Goal: Transaction & Acquisition: Purchase product/service

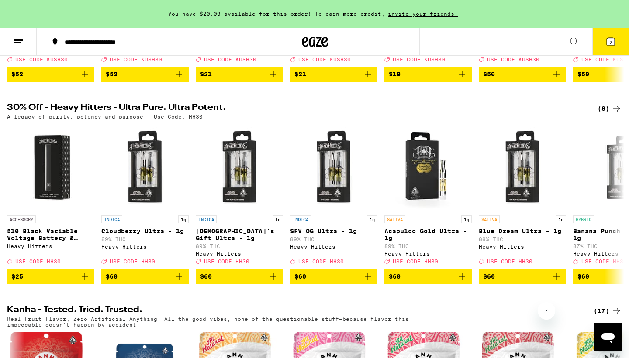
scroll to position [262, 0]
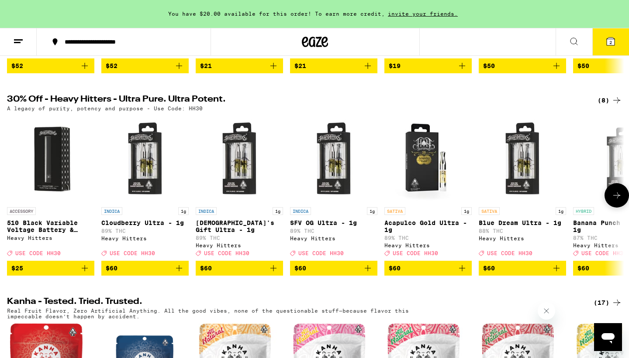
click at [615, 201] on icon at bounding box center [616, 195] width 10 height 10
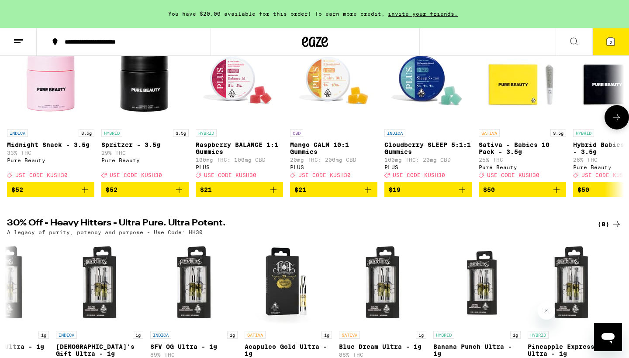
scroll to position [40, 0]
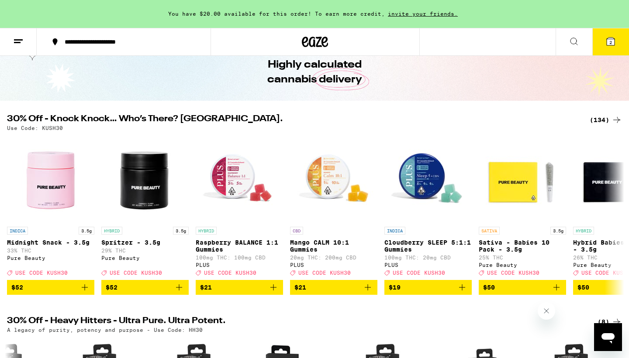
click at [599, 116] on div "(134)" at bounding box center [605, 120] width 32 height 10
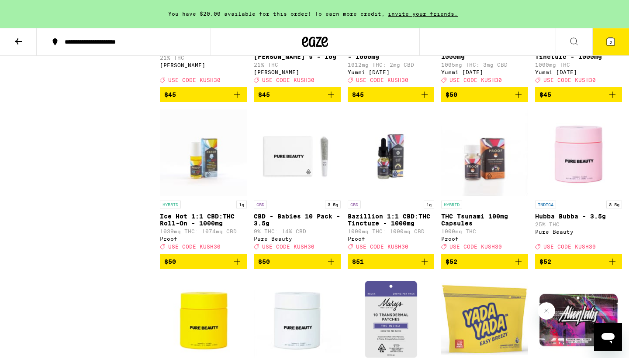
scroll to position [4046, 0]
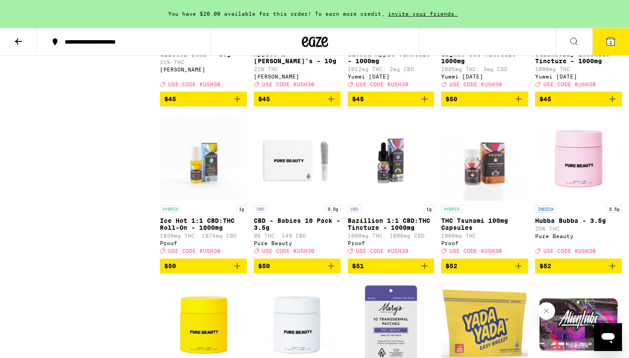
click at [424, 104] on icon "Add to bag" at bounding box center [424, 99] width 10 height 10
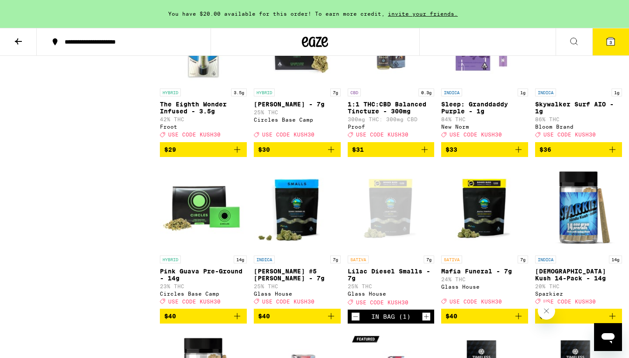
scroll to position [3478, 0]
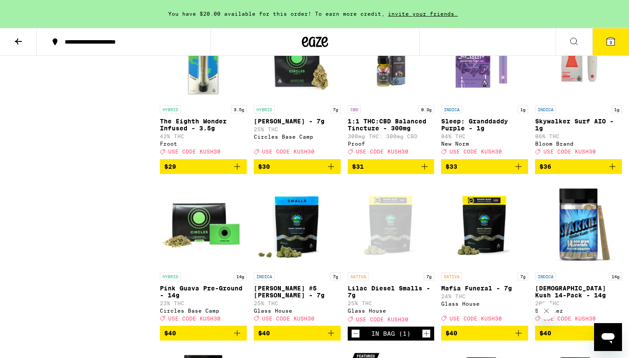
click at [334, 172] on icon "Add to bag" at bounding box center [331, 167] width 10 height 10
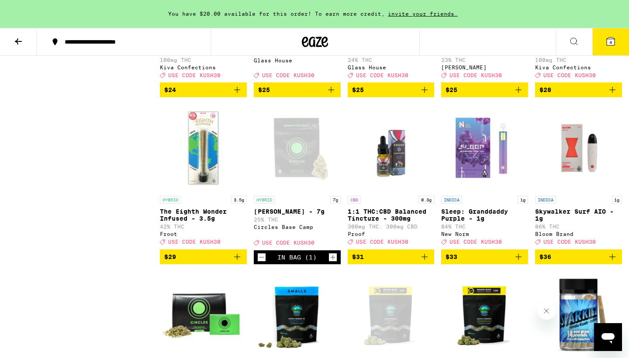
scroll to position [3403, 0]
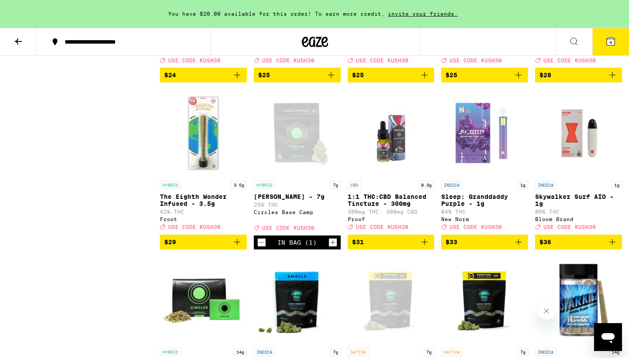
click at [611, 36] on icon at bounding box center [610, 41] width 10 height 10
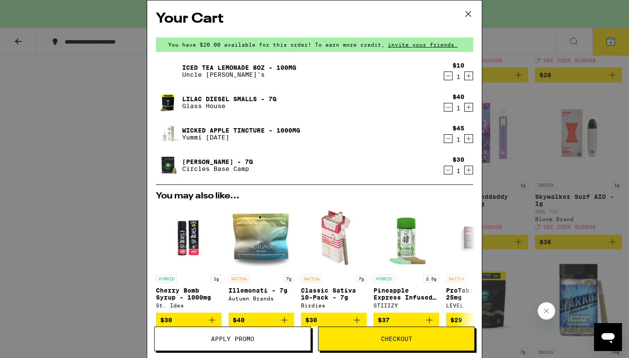
click at [449, 79] on icon "Decrement" at bounding box center [448, 76] width 8 height 10
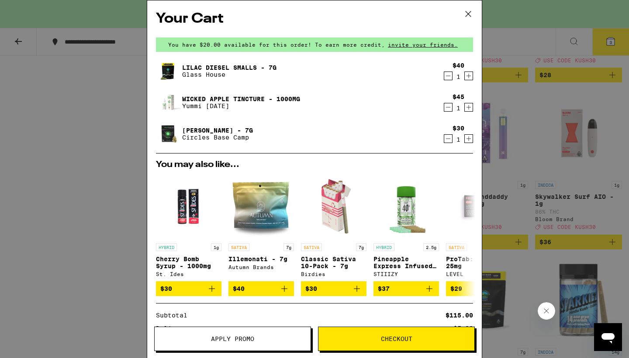
click at [449, 79] on icon "Decrement" at bounding box center [448, 76] width 8 height 10
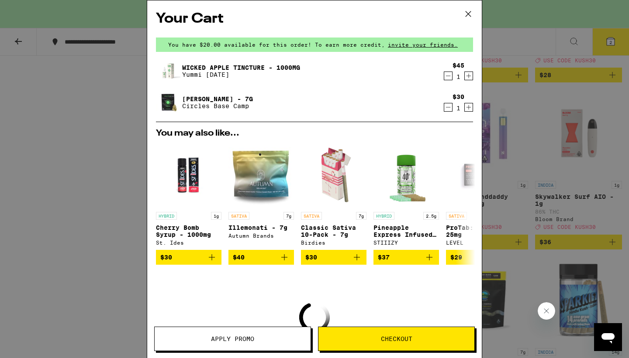
click at [270, 334] on button "Apply Promo" at bounding box center [232, 339] width 157 height 24
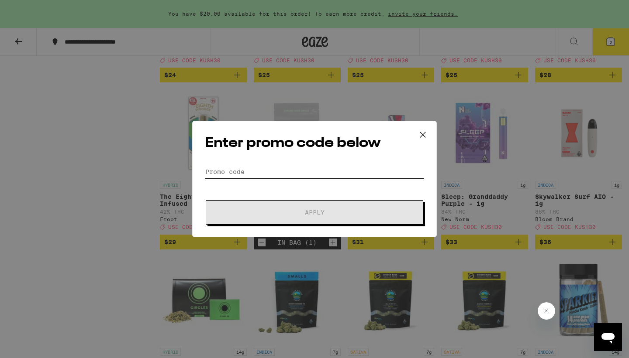
click at [243, 176] on input "Promo Code" at bounding box center [314, 171] width 219 height 13
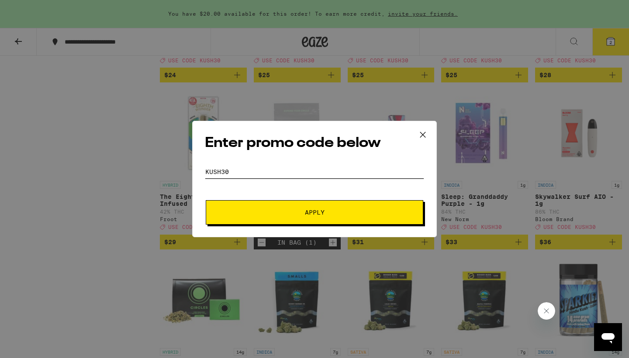
type input "kush30"
click at [206, 200] on button "Apply" at bounding box center [314, 212] width 217 height 24
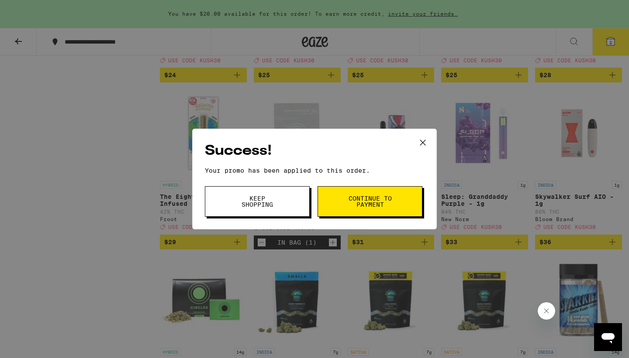
click at [338, 200] on button "Continue to payment" at bounding box center [369, 201] width 105 height 31
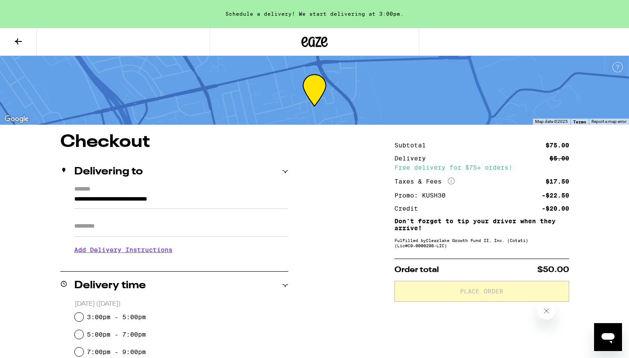
click at [20, 39] on icon at bounding box center [18, 41] width 10 height 10
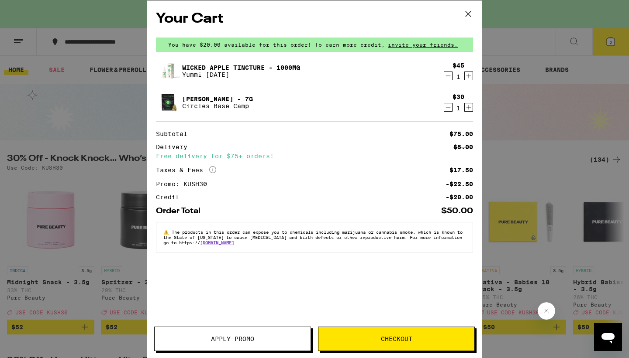
click at [470, 15] on icon at bounding box center [468, 13] width 13 height 13
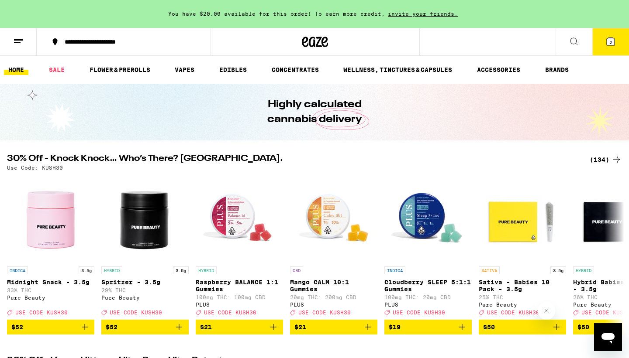
click at [603, 158] on div "(134)" at bounding box center [605, 160] width 32 height 10
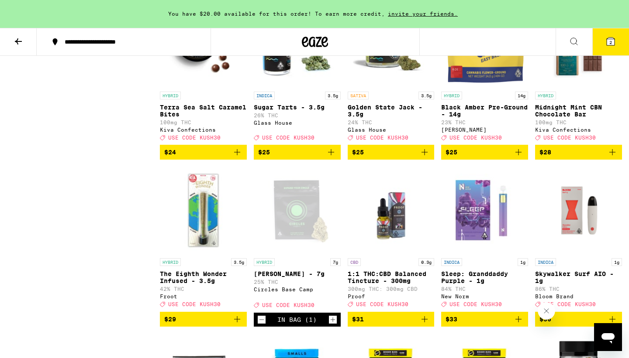
scroll to position [3436, 0]
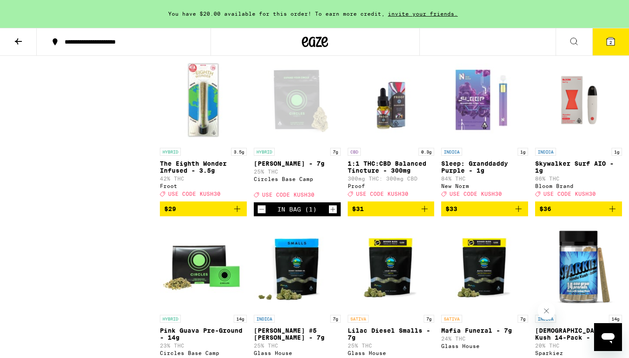
click at [323, 144] on div "Open page for Banana Bliss - 7g from Circles Base Camp" at bounding box center [297, 99] width 87 height 87
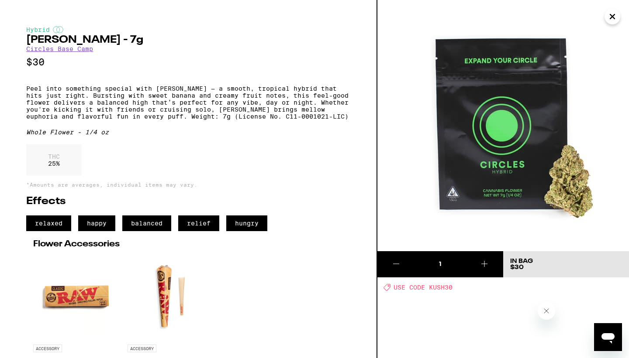
click at [610, 21] on icon "Close" at bounding box center [612, 16] width 10 height 13
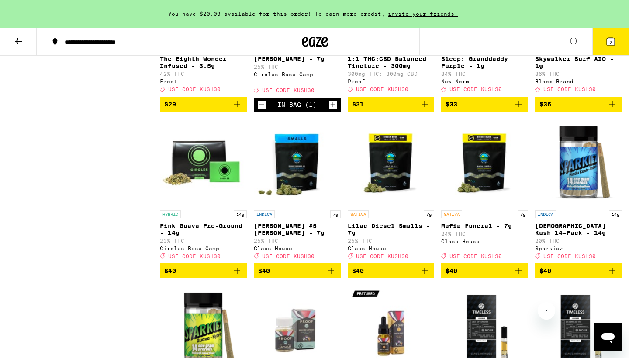
scroll to position [3452, 0]
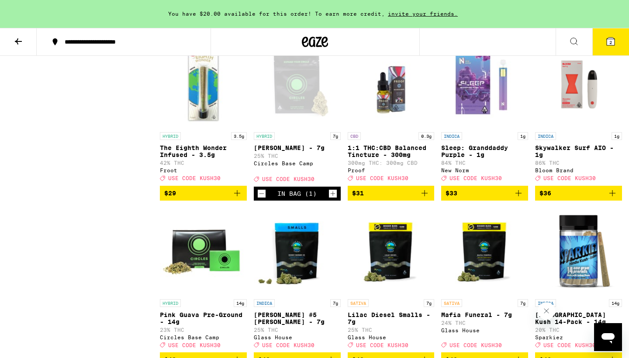
click at [596, 47] on button "2" at bounding box center [610, 41] width 37 height 27
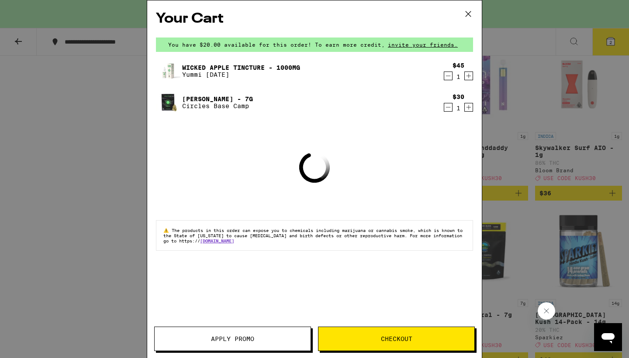
click at [448, 81] on icon "Decrement" at bounding box center [448, 76] width 8 height 10
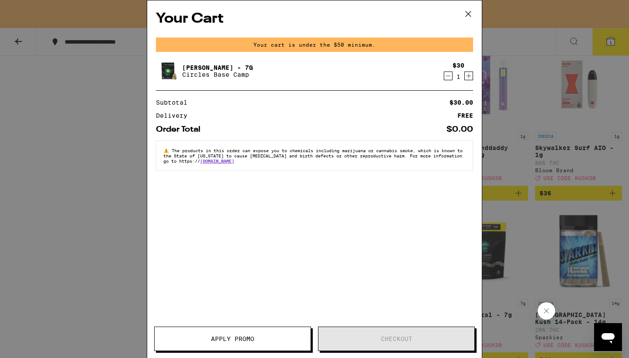
click at [469, 16] on icon at bounding box center [468, 13] width 13 height 13
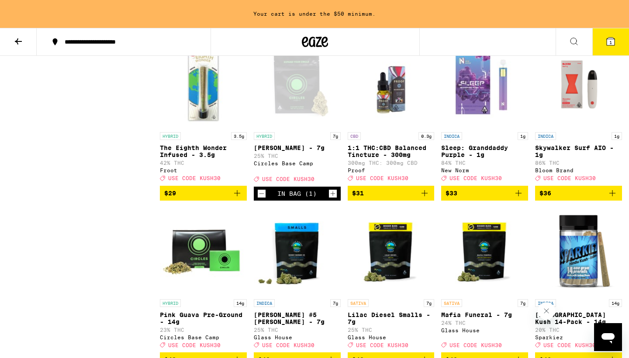
click at [262, 199] on icon "Decrement" at bounding box center [262, 194] width 8 height 10
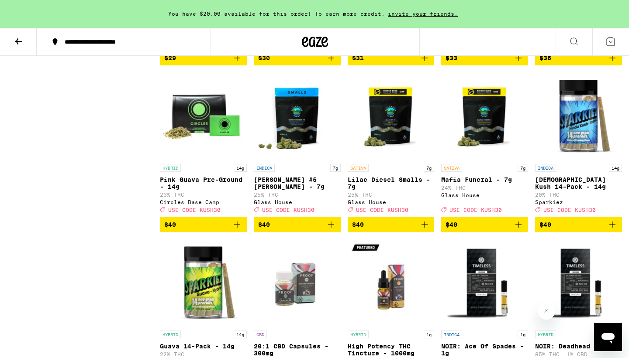
scroll to position [3593, 0]
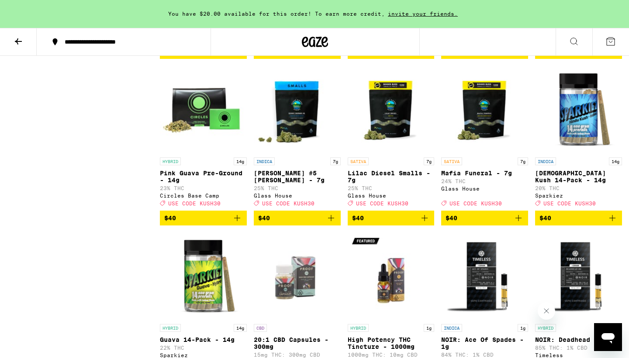
click at [521, 224] on icon "Add to bag" at bounding box center [518, 218] width 10 height 10
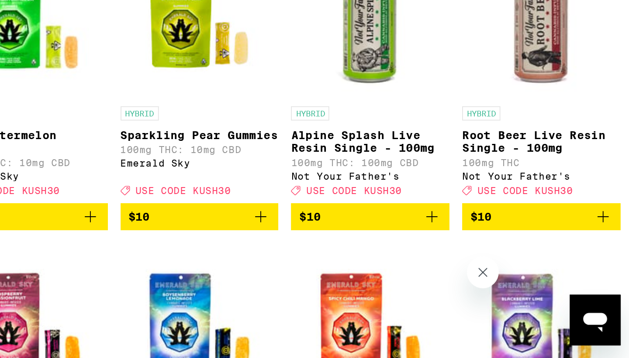
scroll to position [1208, 0]
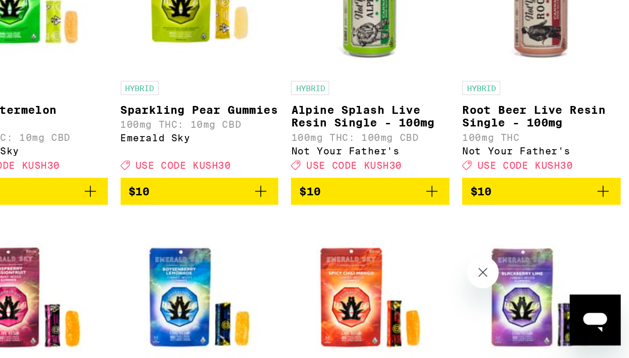
click at [516, 272] on icon "Add to bag" at bounding box center [518, 267] width 10 height 10
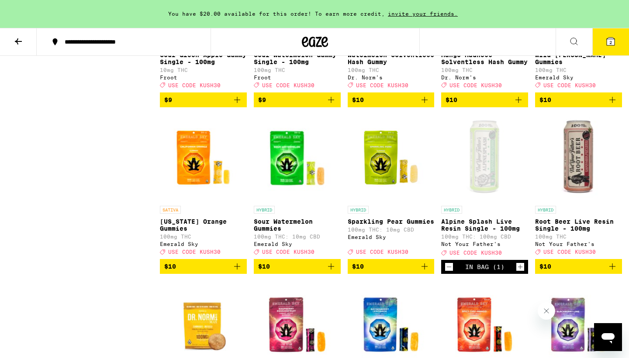
click at [610, 43] on span "2" at bounding box center [610, 42] width 3 height 5
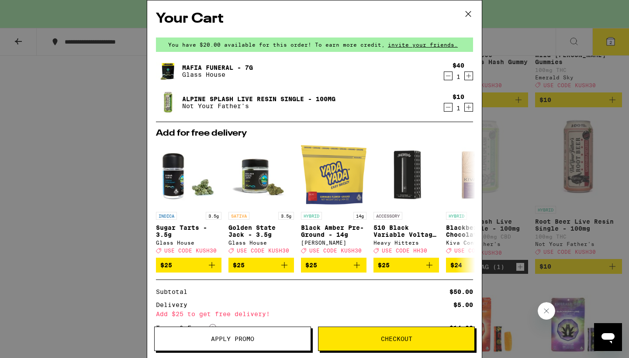
click at [245, 336] on span "Apply Promo" at bounding box center [232, 339] width 43 height 6
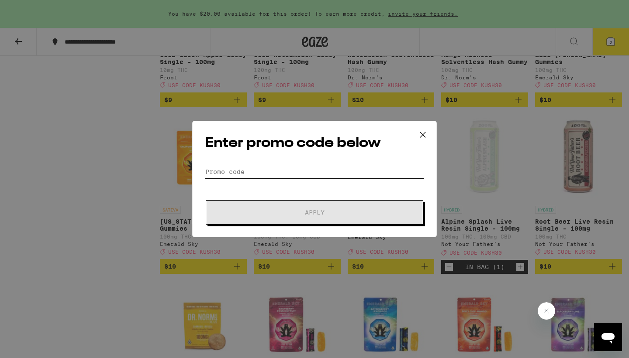
click at [260, 167] on input "Promo Code" at bounding box center [314, 171] width 219 height 13
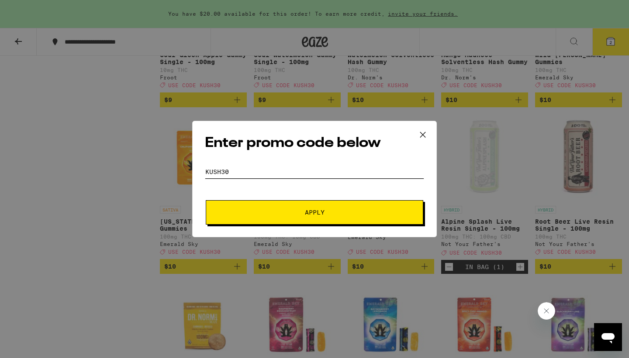
type input "kush30"
click at [206, 200] on button "Apply" at bounding box center [314, 212] width 217 height 24
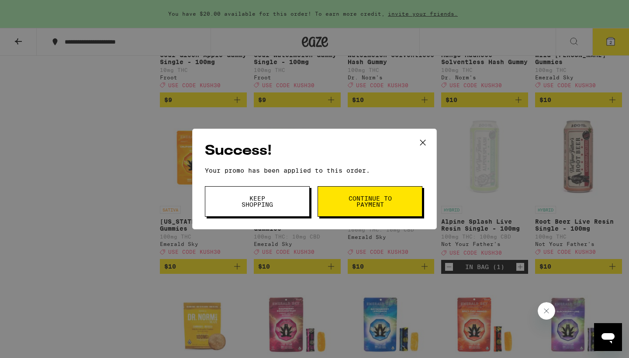
click at [390, 207] on span "Continue to payment" at bounding box center [370, 202] width 45 height 12
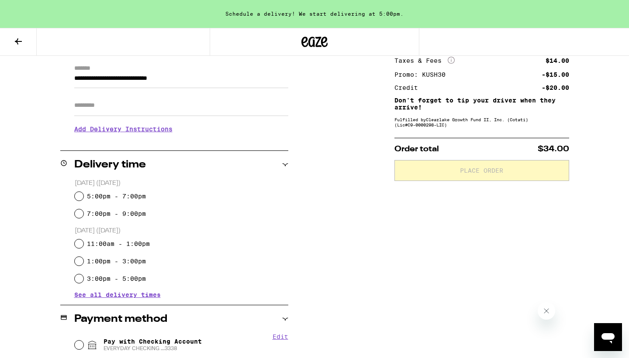
scroll to position [110, 0]
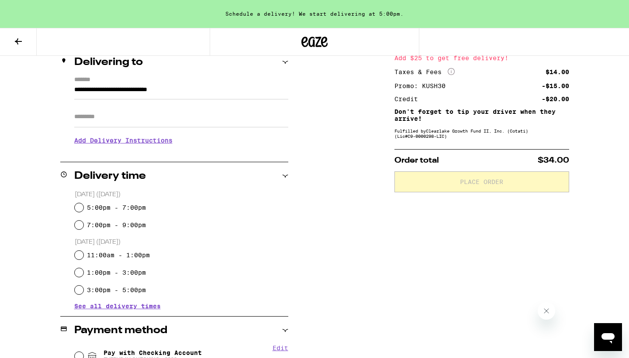
click at [193, 88] on input "**********" at bounding box center [181, 92] width 214 height 15
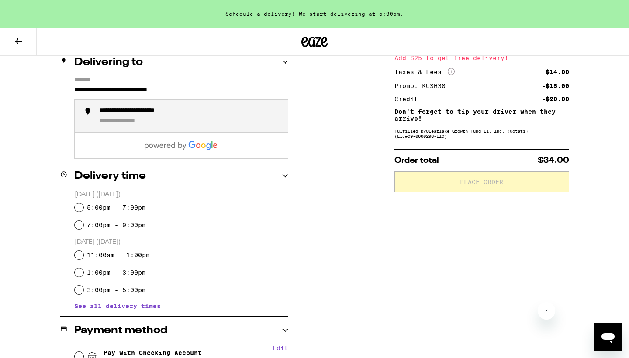
click at [192, 109] on div "**********" at bounding box center [148, 111] width 99 height 8
type input "**********"
